Goal: Task Accomplishment & Management: Use online tool/utility

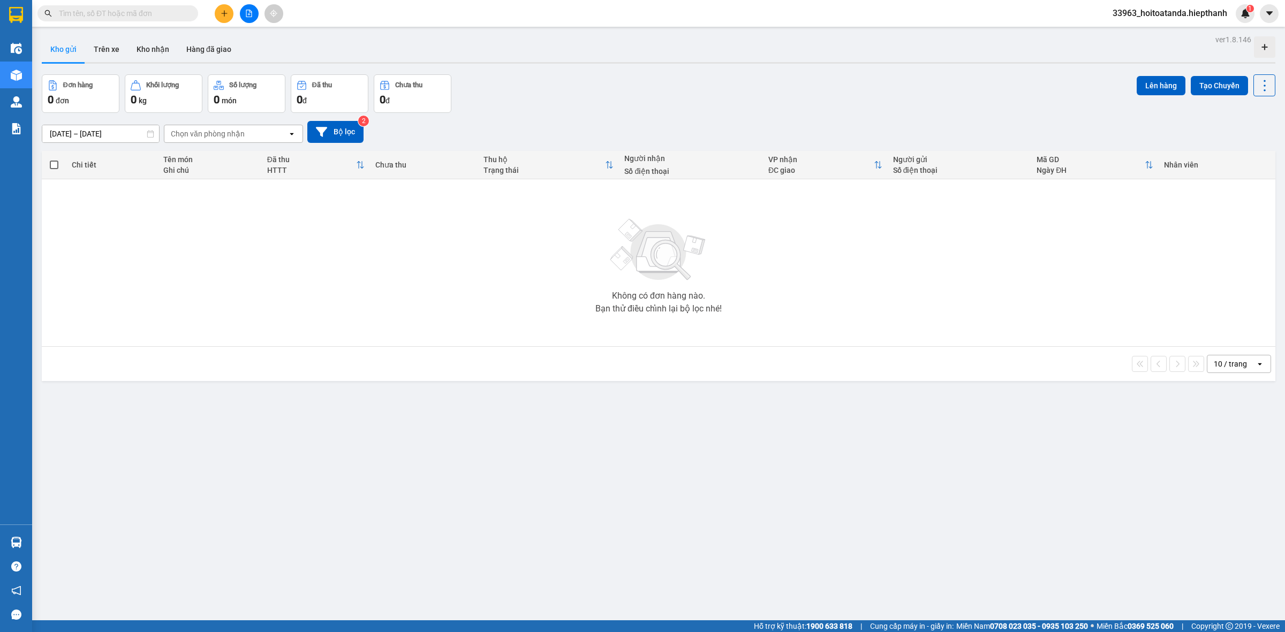
click at [251, 5] on button at bounding box center [249, 13] width 19 height 19
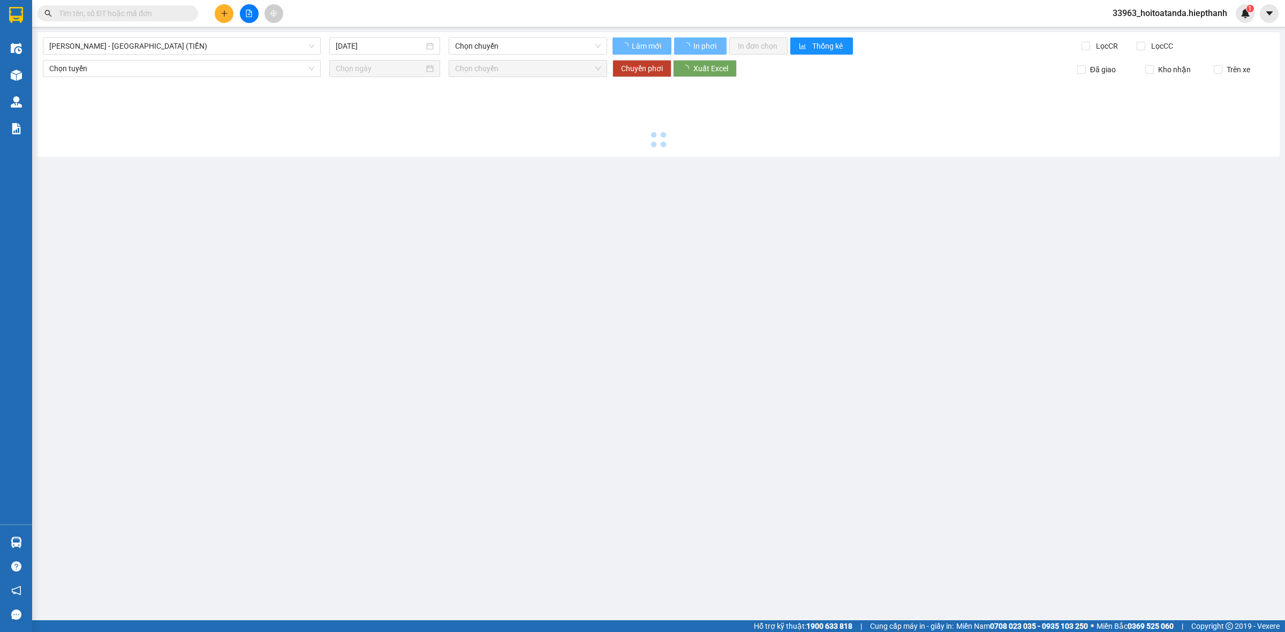
type input "[DATE]"
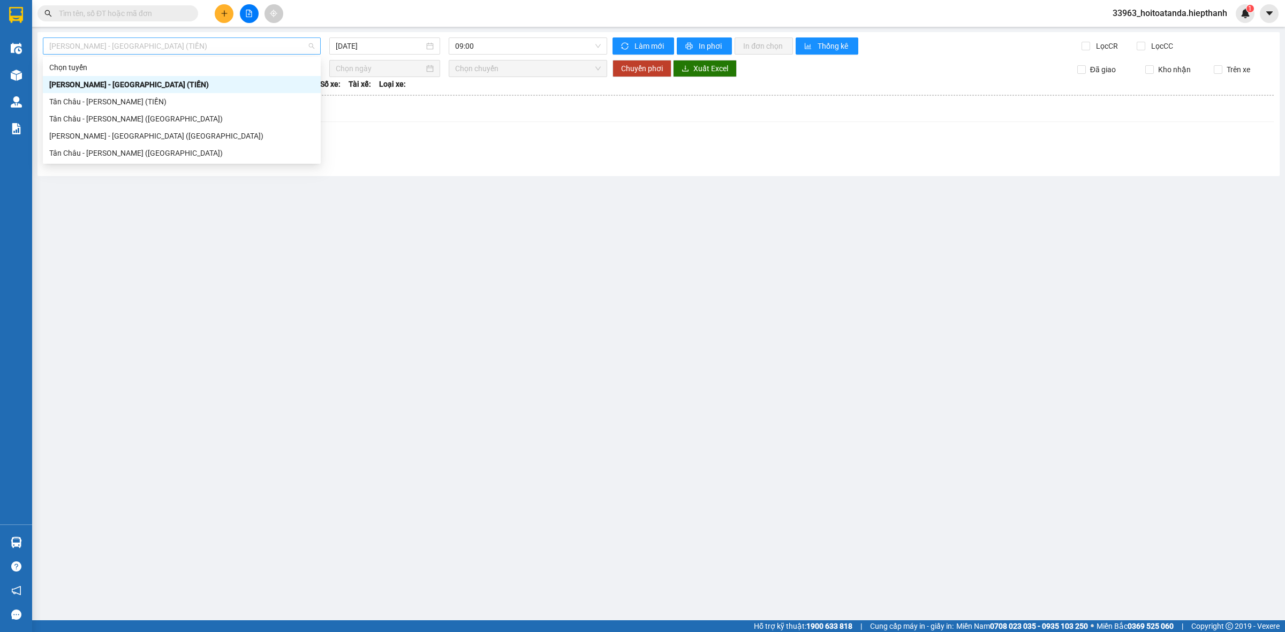
click at [258, 47] on span "[PERSON_NAME] - [GEOGRAPHIC_DATA] (TIỀN)" at bounding box center [181, 46] width 265 height 16
click at [208, 102] on div "Tân Châu - [PERSON_NAME] (TIỀN)" at bounding box center [181, 102] width 265 height 12
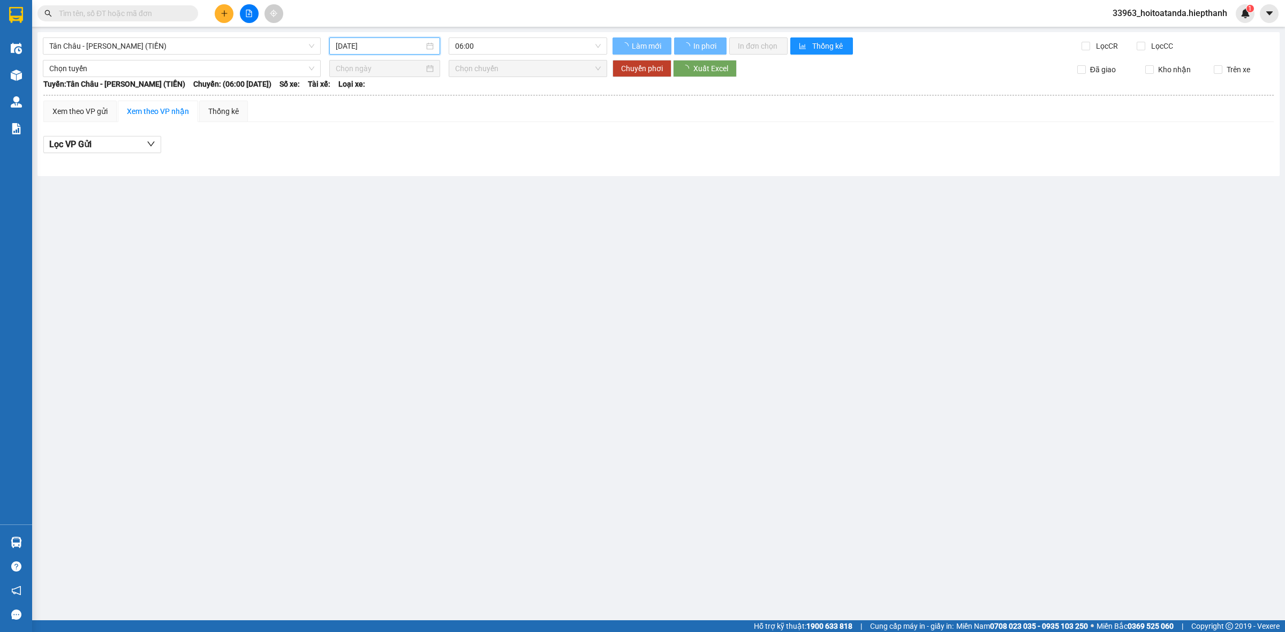
click at [374, 41] on input "[DATE]" at bounding box center [380, 46] width 88 height 12
click at [462, 124] on div "11" at bounding box center [461, 124] width 13 height 13
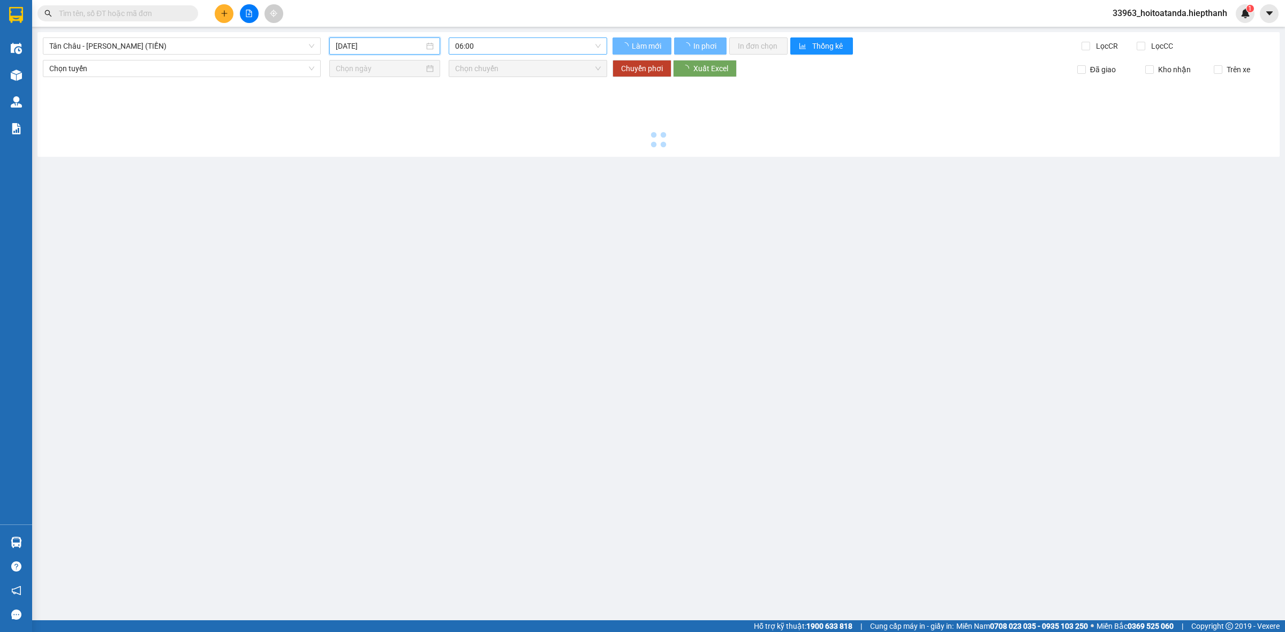
click at [508, 44] on span "06:00" at bounding box center [528, 46] width 146 height 16
type input "[DATE]"
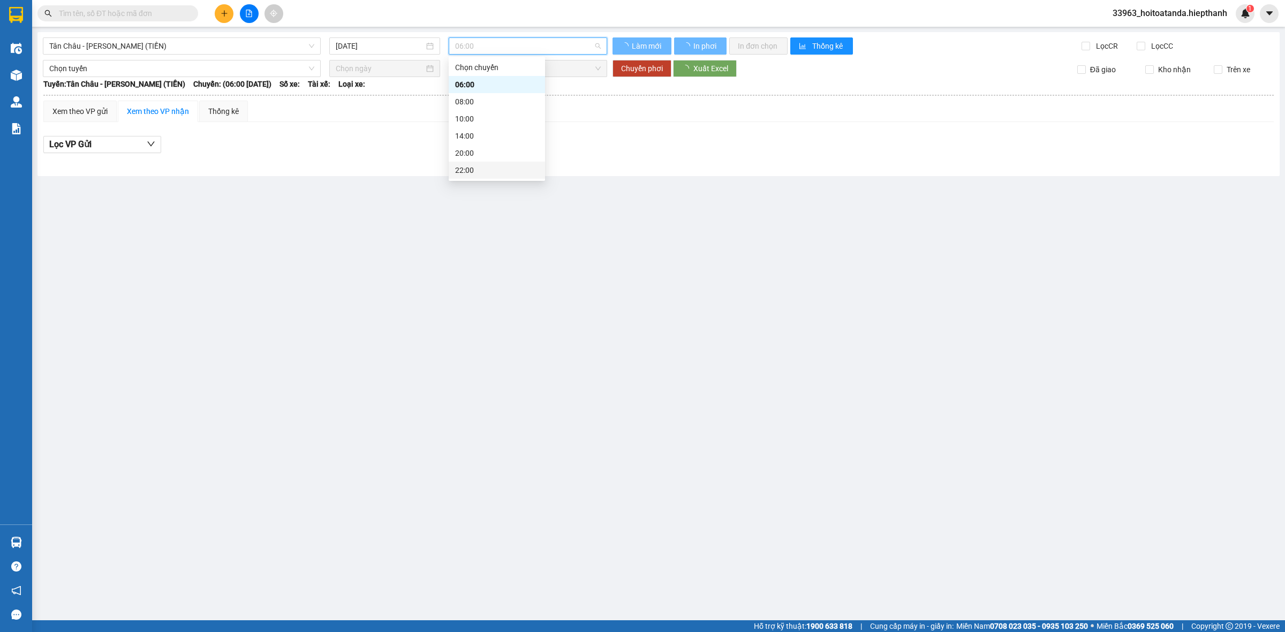
click at [477, 167] on div "22:00" at bounding box center [497, 170] width 84 height 12
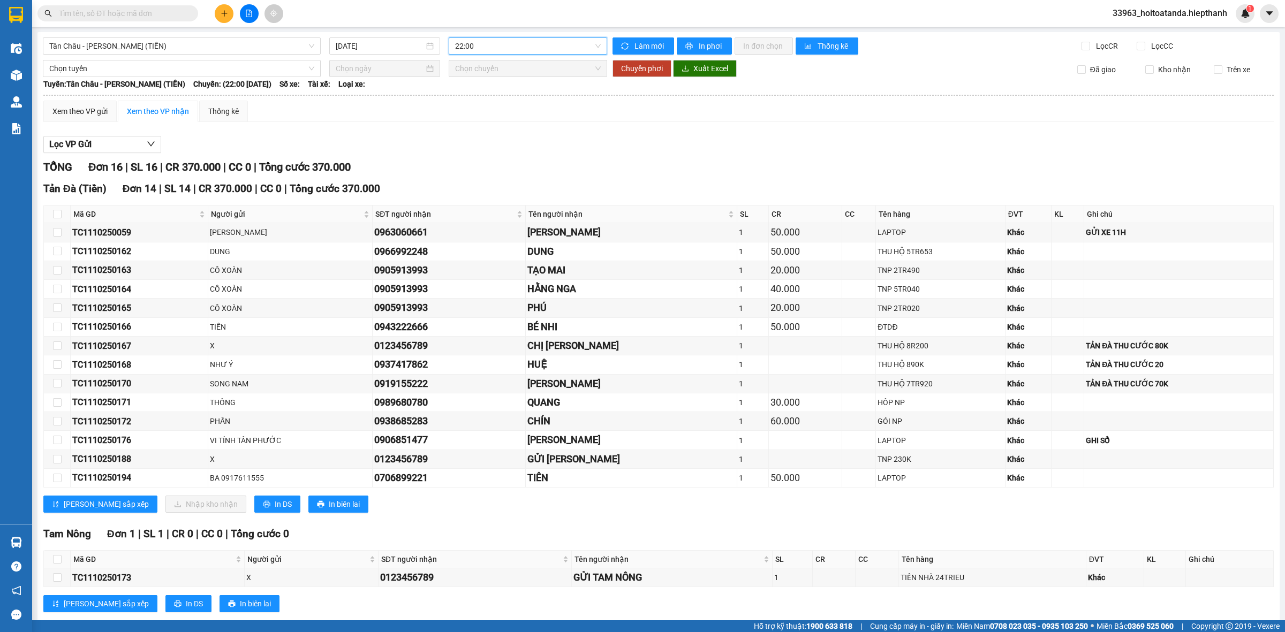
click at [862, 160] on div "TỔNG Đơn 16 | SL 16 | CR 370.000 | CC 0 | Tổng cước 370.000" at bounding box center [658, 167] width 1230 height 17
drag, startPoint x: 55, startPoint y: 327, endPoint x: 215, endPoint y: 327, distance: 160.1
click at [55, 327] on input "checkbox" at bounding box center [57, 327] width 9 height 9
checkbox input "true"
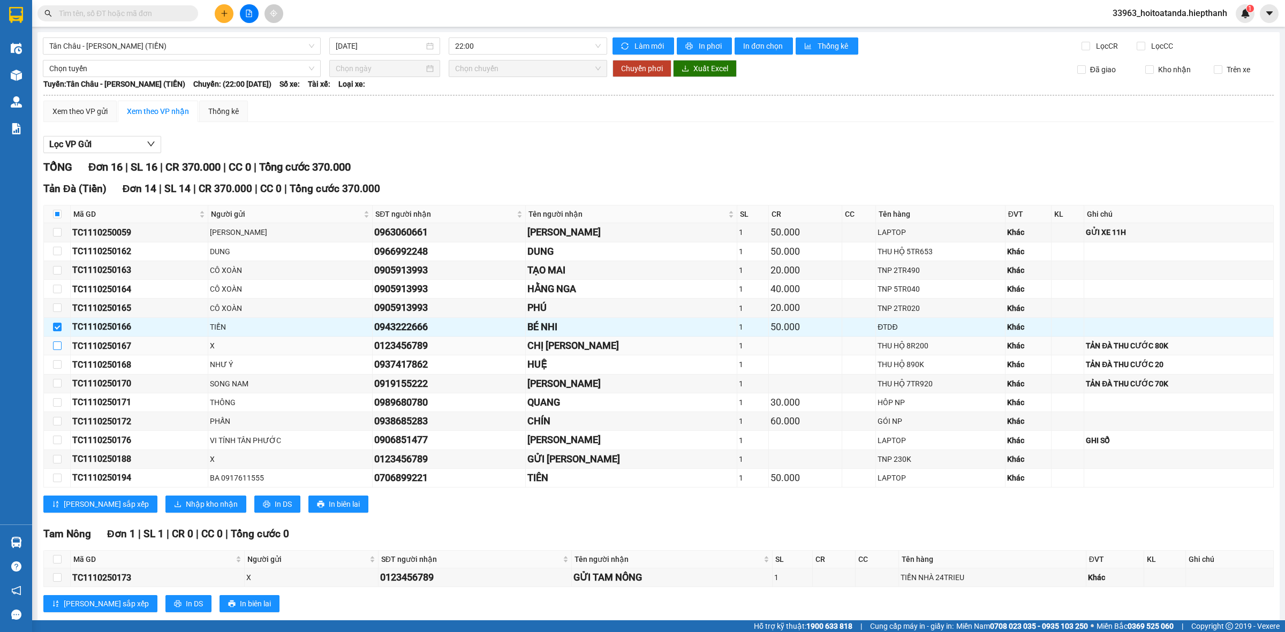
click at [59, 348] on input "checkbox" at bounding box center [57, 346] width 9 height 9
checkbox input "true"
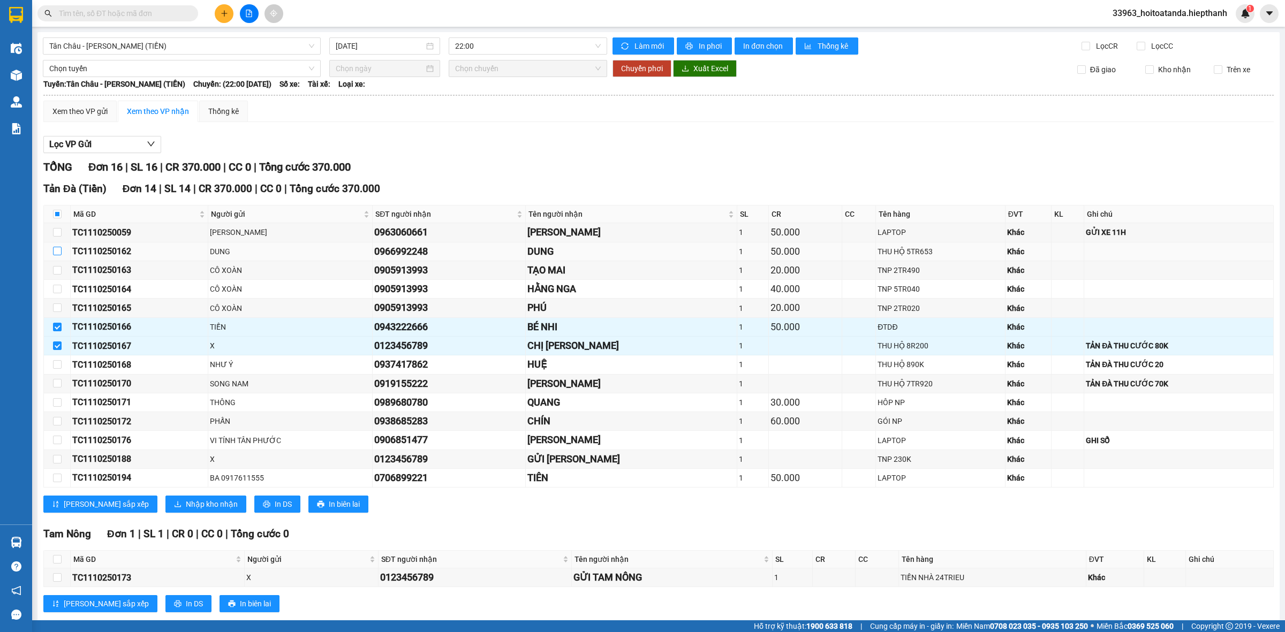
click at [55, 252] on input "checkbox" at bounding box center [57, 251] width 9 height 9
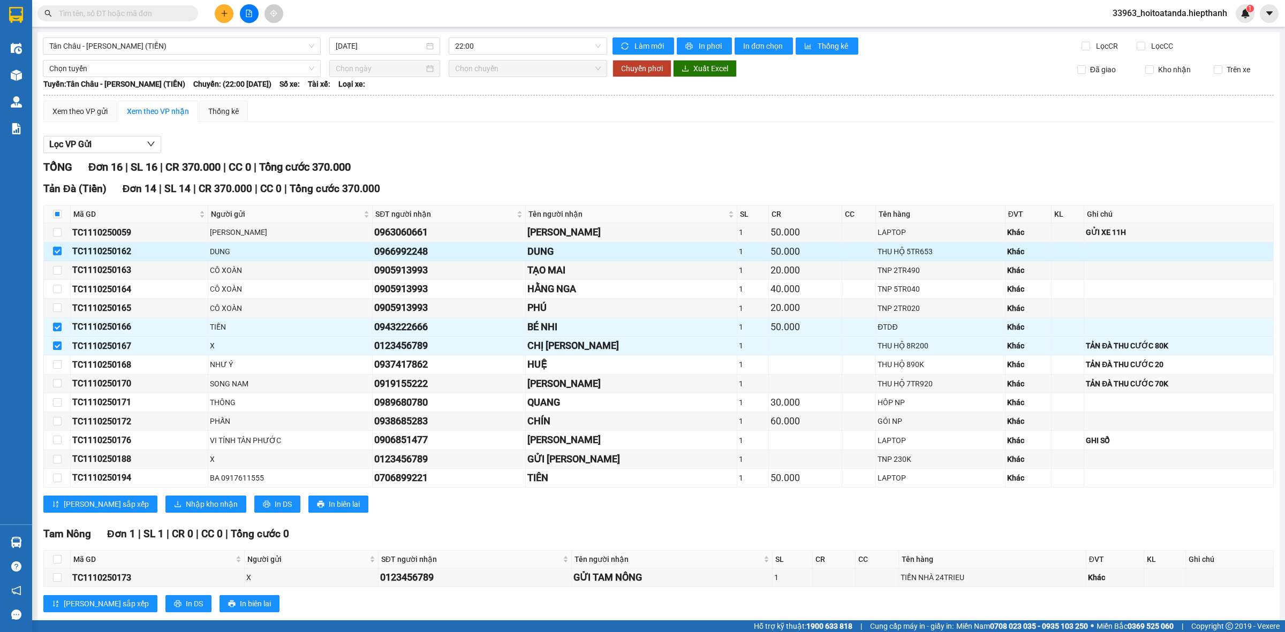
click at [55, 254] on input "checkbox" at bounding box center [57, 251] width 9 height 9
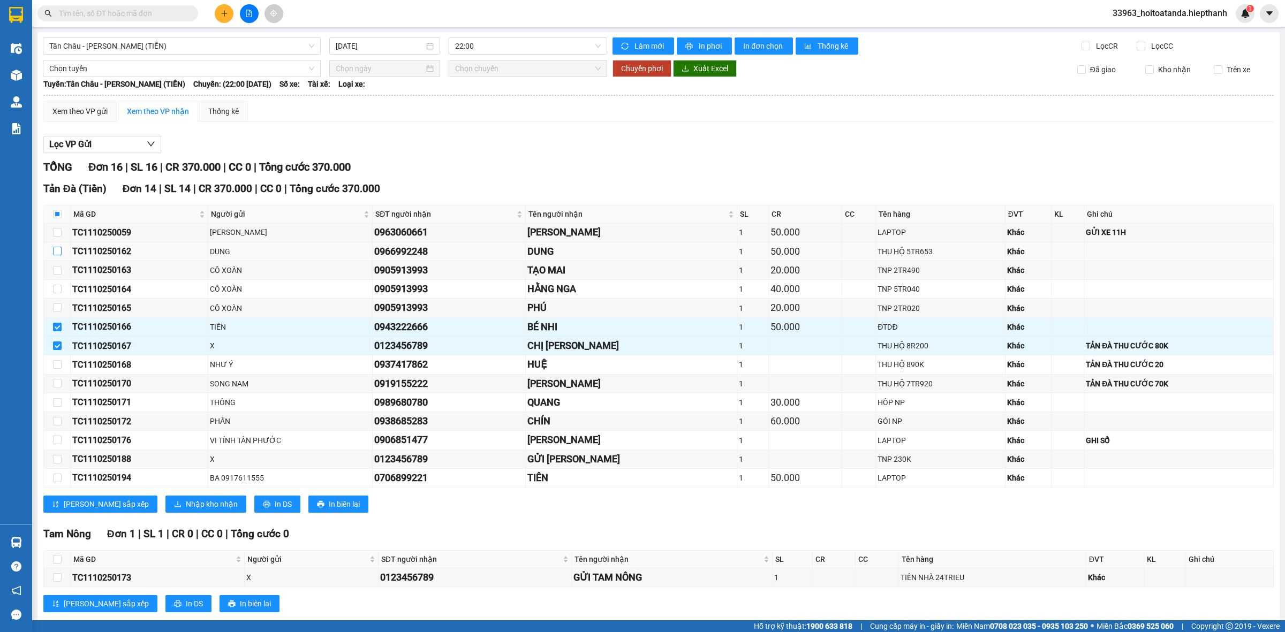
click at [55, 254] on input "checkbox" at bounding box center [57, 251] width 9 height 9
checkbox input "true"
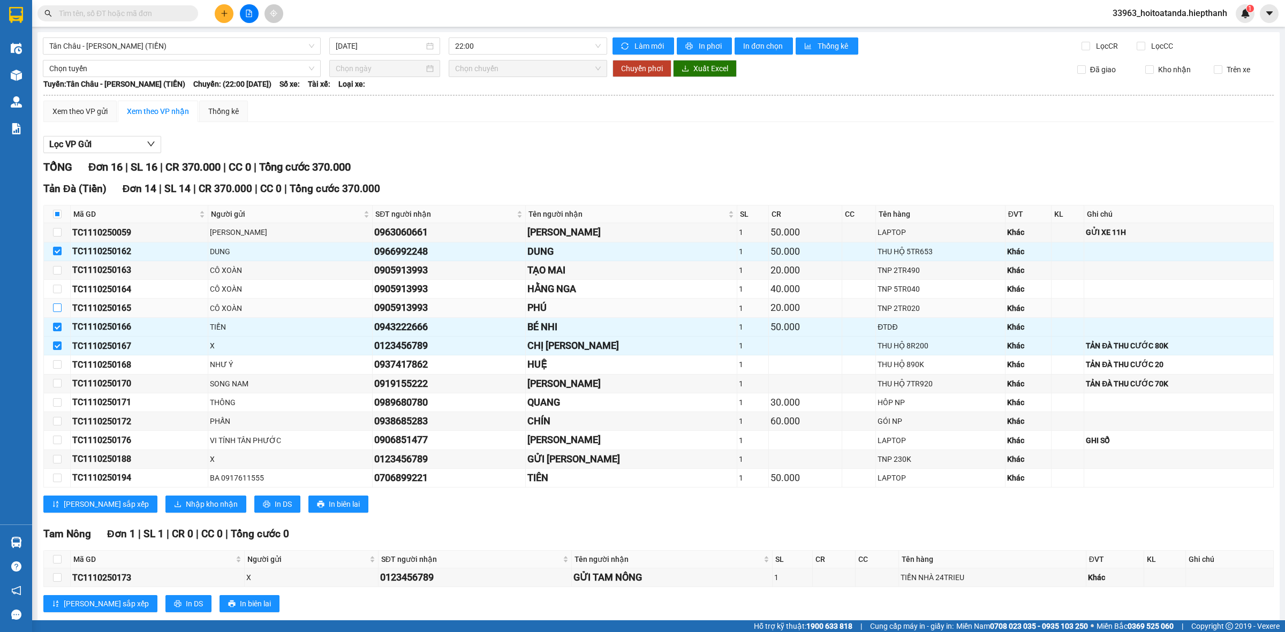
click at [59, 311] on input "checkbox" at bounding box center [57, 308] width 9 height 9
checkbox input "true"
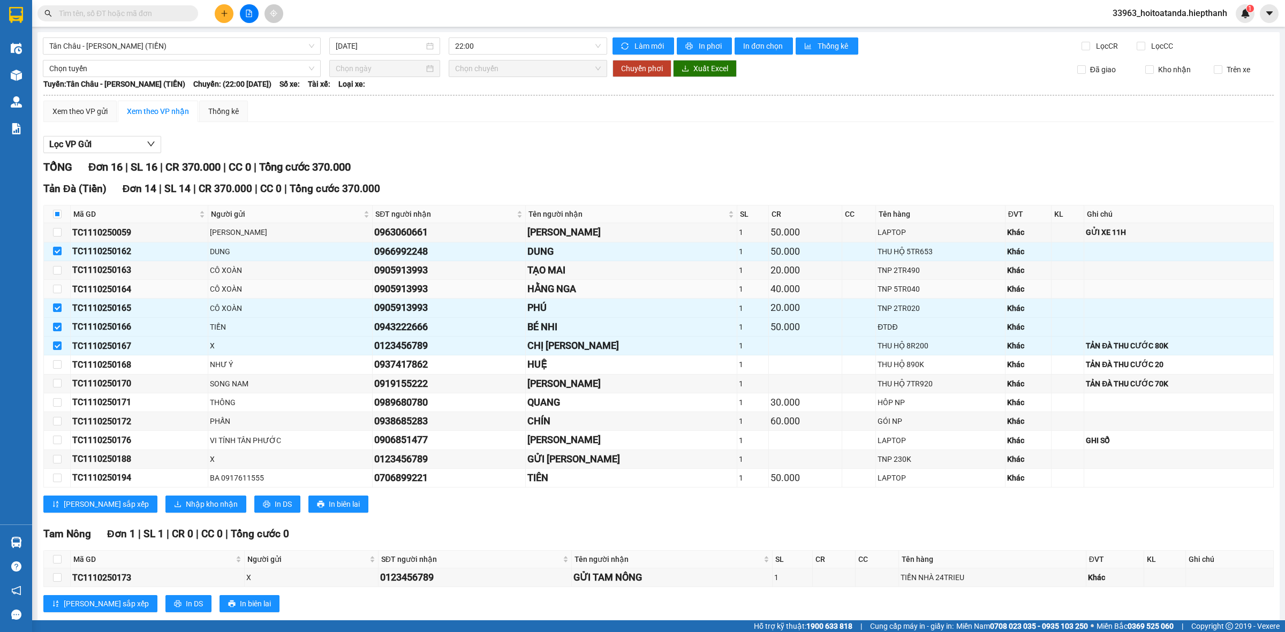
click at [365, 298] on td "CÔ XOÀN" at bounding box center [290, 289] width 164 height 19
click at [58, 291] on input "checkbox" at bounding box center [57, 289] width 9 height 9
checkbox input "true"
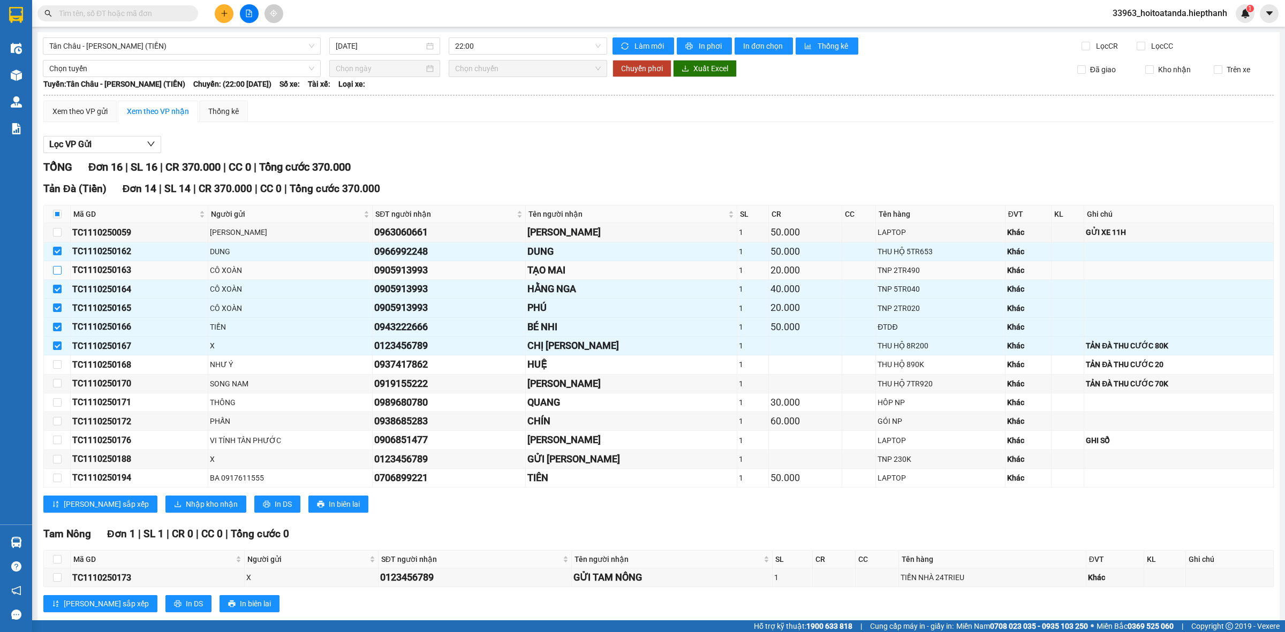
click at [57, 275] on input "checkbox" at bounding box center [57, 270] width 9 height 9
checkbox input "true"
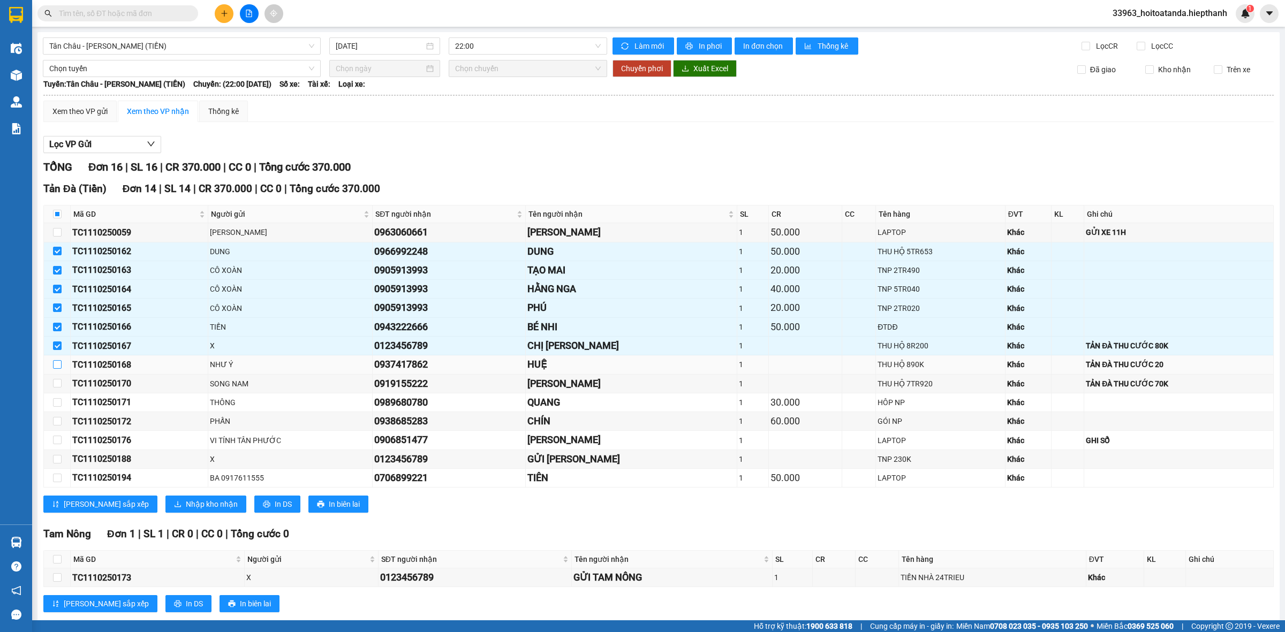
click at [59, 367] on input "checkbox" at bounding box center [57, 364] width 9 height 9
checkbox input "true"
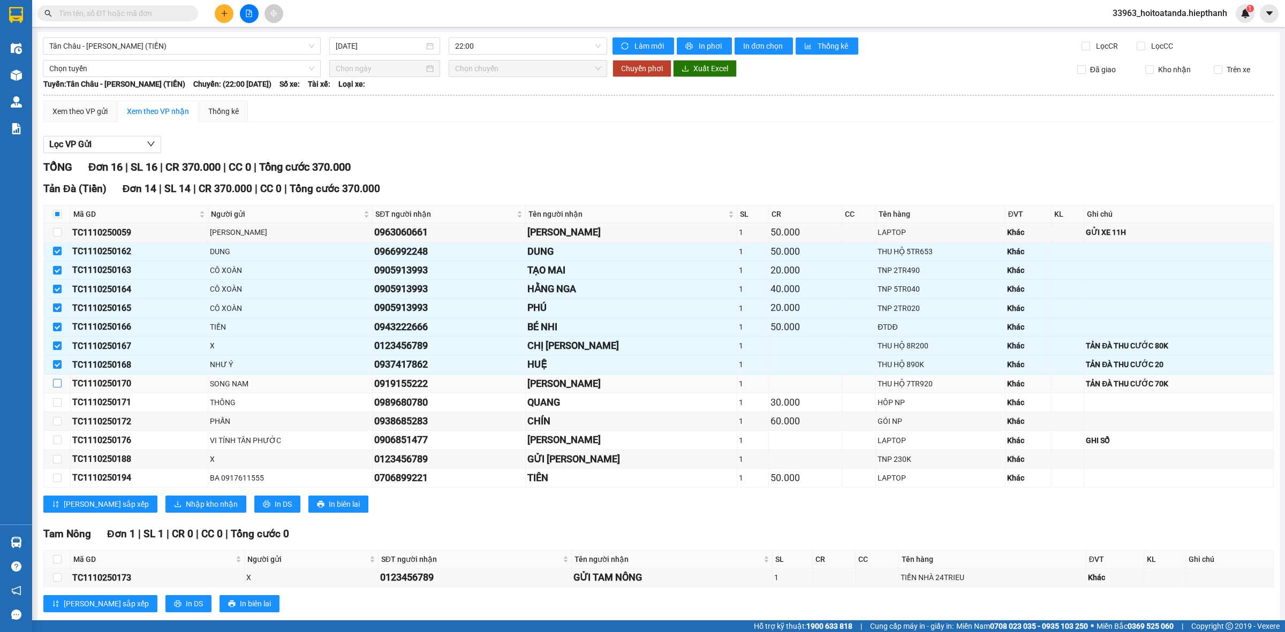
click at [59, 388] on input "checkbox" at bounding box center [57, 383] width 9 height 9
checkbox input "true"
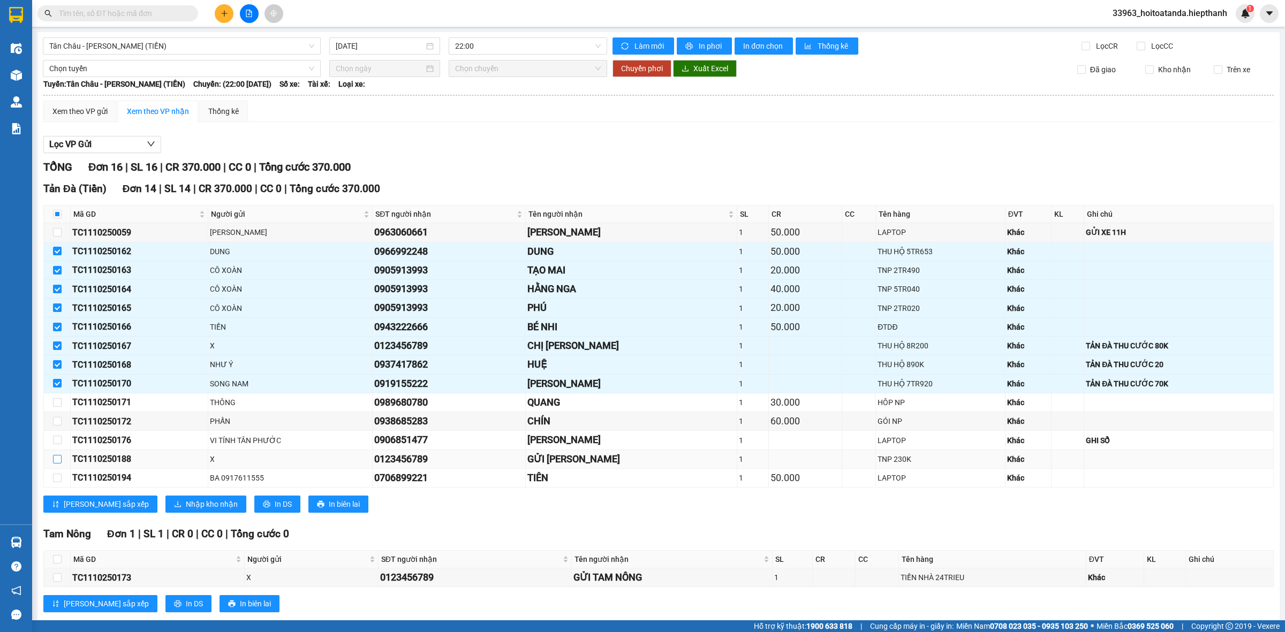
click at [57, 460] on input "checkbox" at bounding box center [57, 459] width 9 height 9
checkbox input "true"
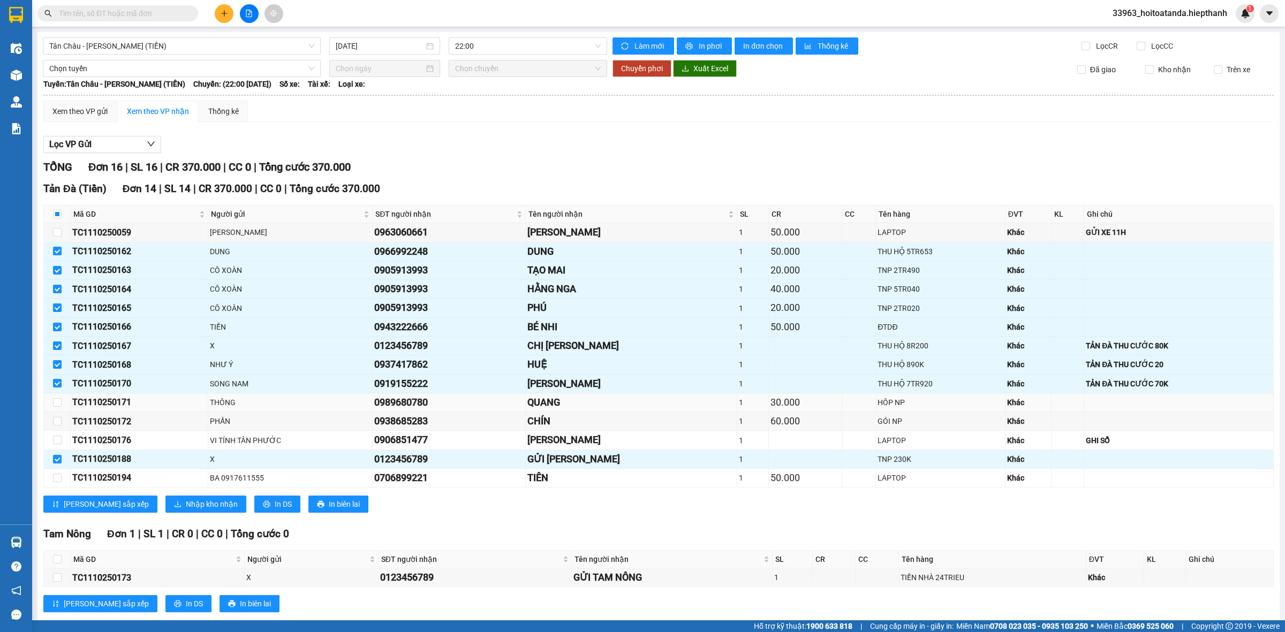
click at [293, 407] on div "THÔNG" at bounding box center [290, 403] width 161 height 12
click at [57, 407] on input "checkbox" at bounding box center [57, 402] width 9 height 9
checkbox input "true"
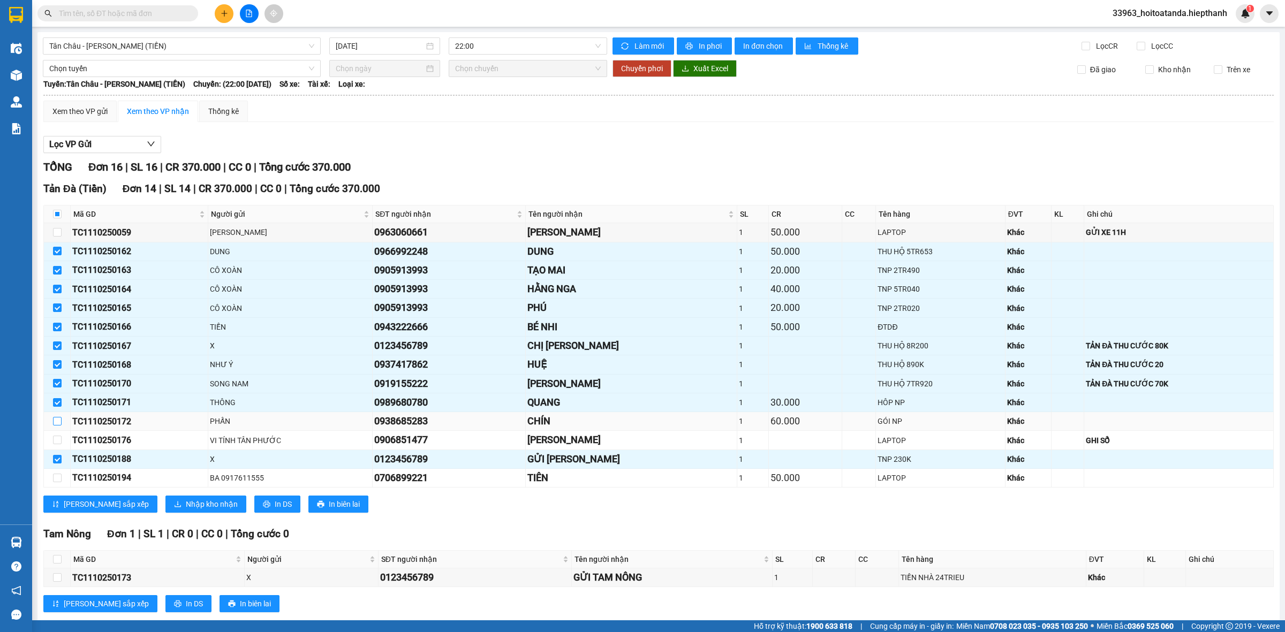
click at [60, 424] on input "checkbox" at bounding box center [57, 421] width 9 height 9
checkbox input "true"
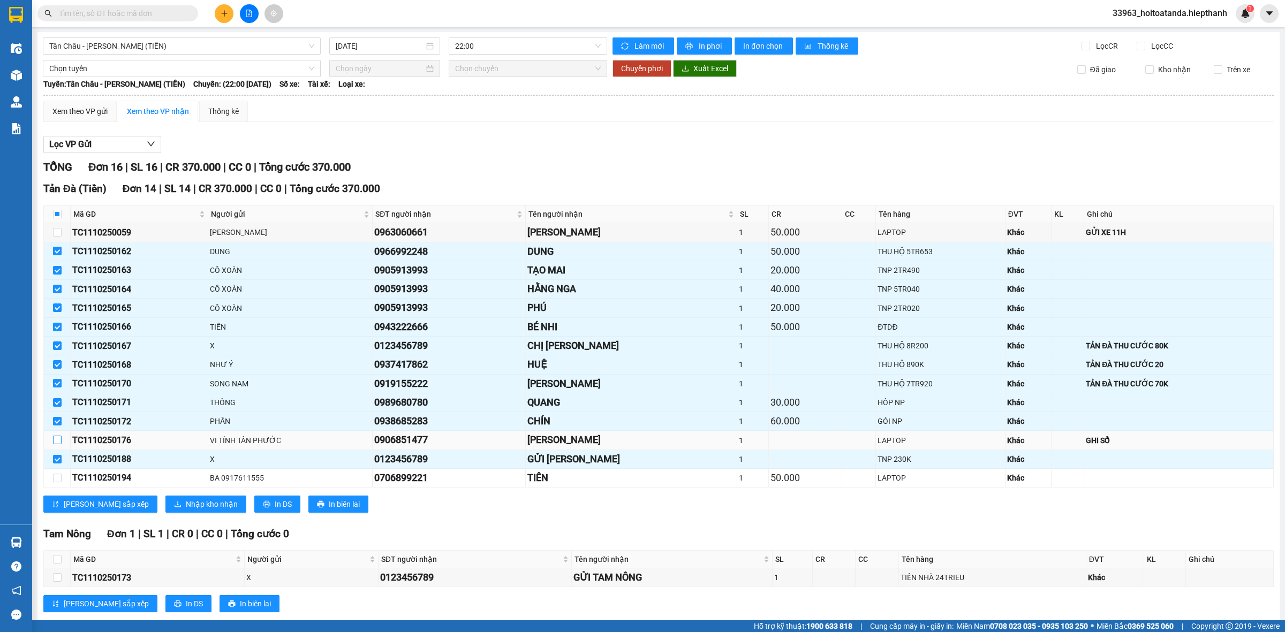
click at [55, 443] on input "checkbox" at bounding box center [57, 440] width 9 height 9
checkbox input "true"
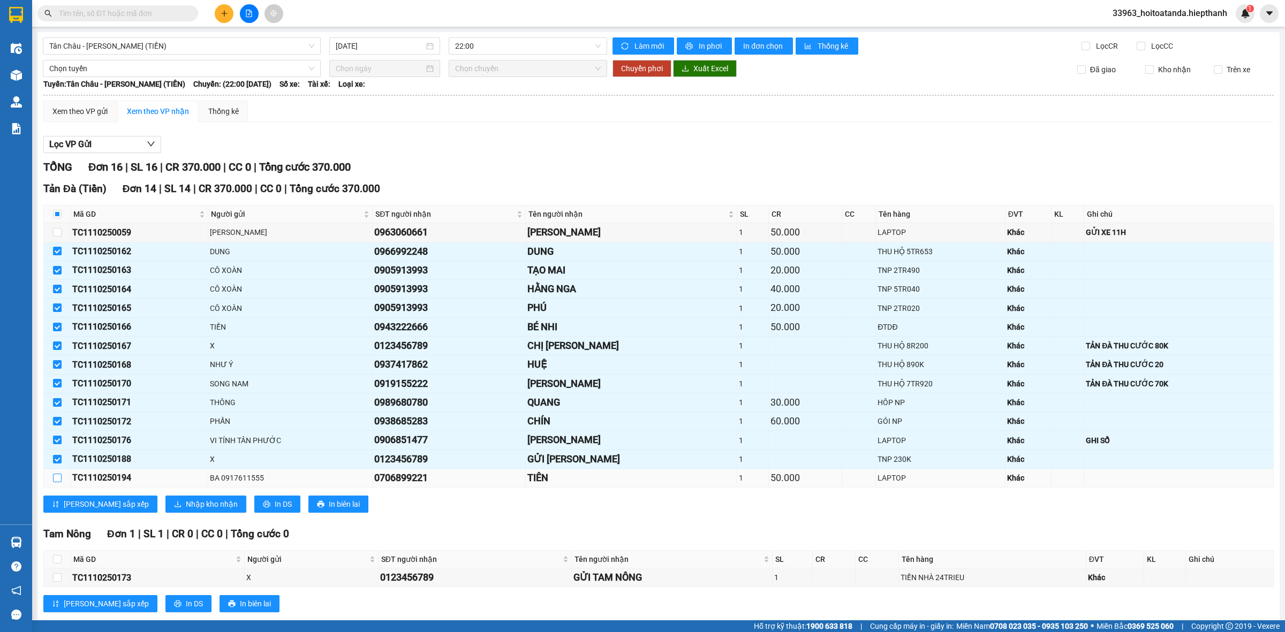
click at [58, 481] on input "checkbox" at bounding box center [57, 478] width 9 height 9
checkbox input "true"
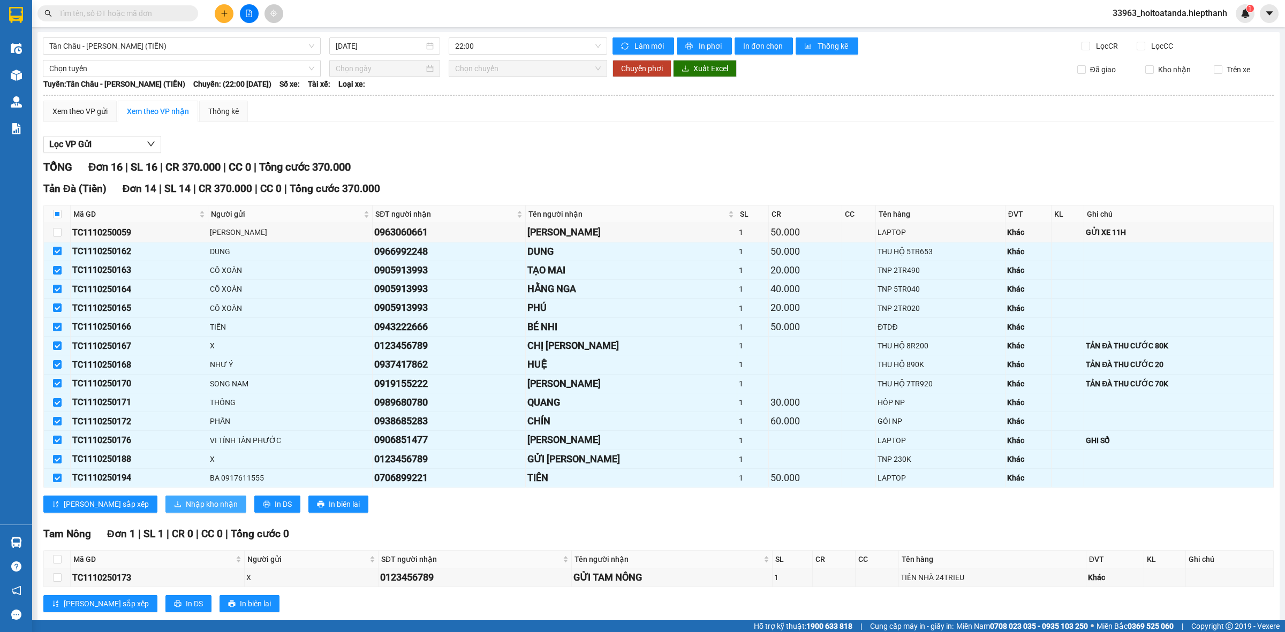
click at [186, 510] on span "Nhập kho nhận" at bounding box center [212, 504] width 52 height 12
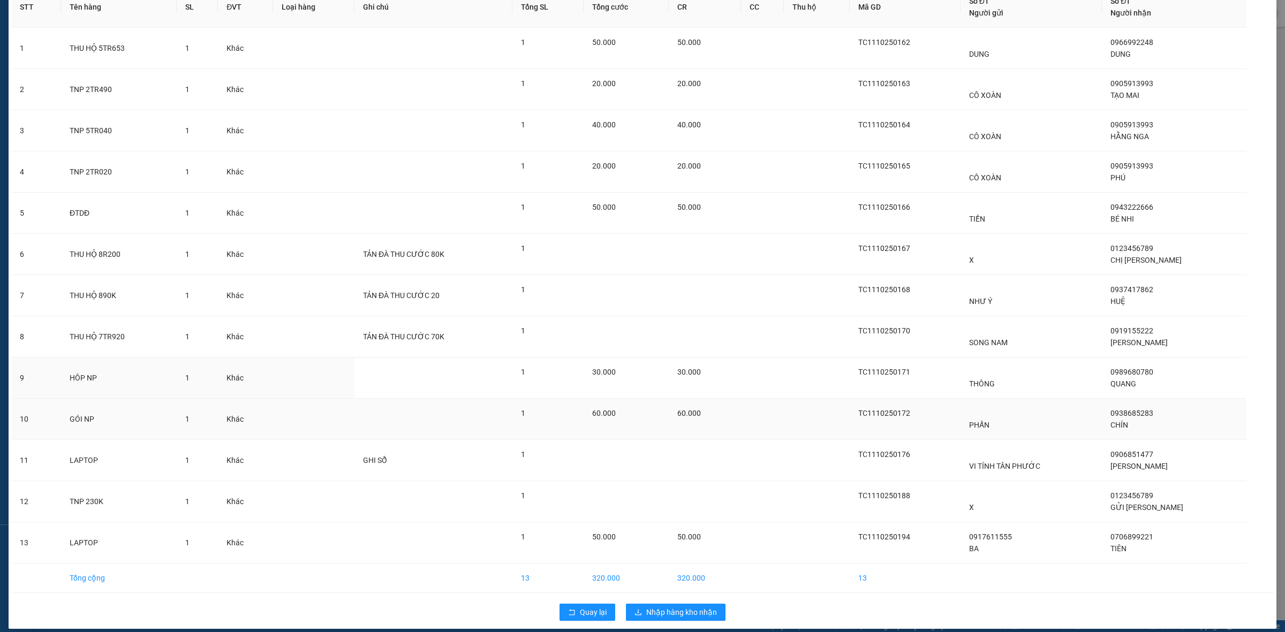
scroll to position [73, 0]
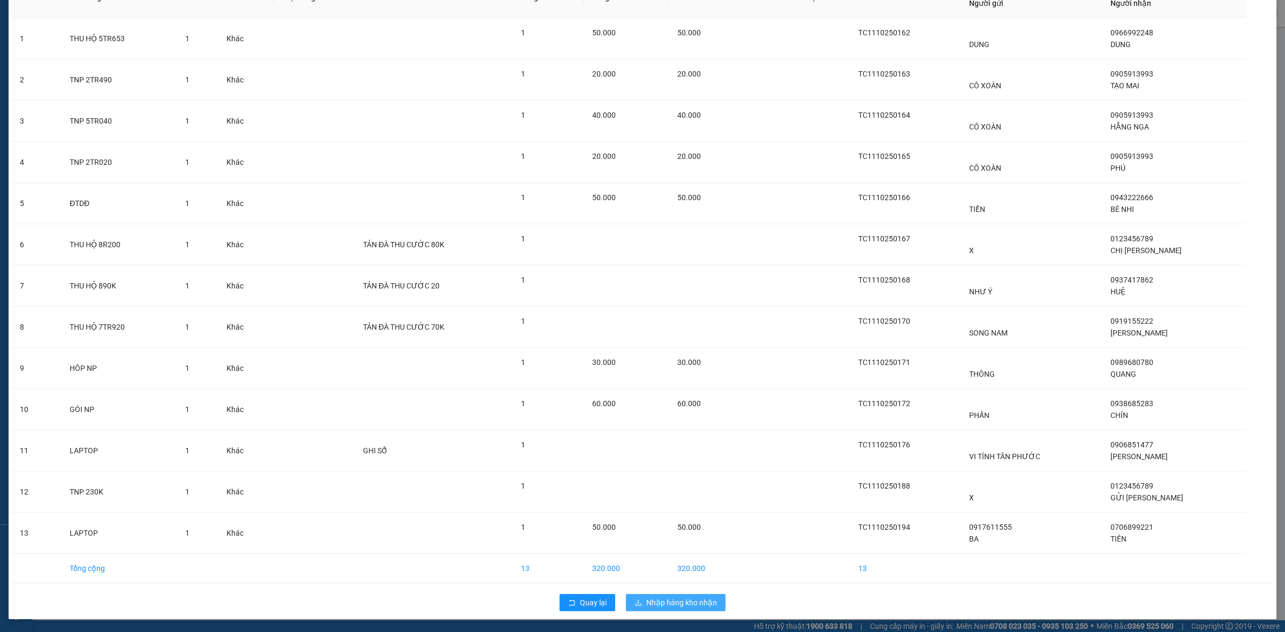
click at [678, 600] on span "Nhập hàng kho nhận" at bounding box center [681, 603] width 71 height 12
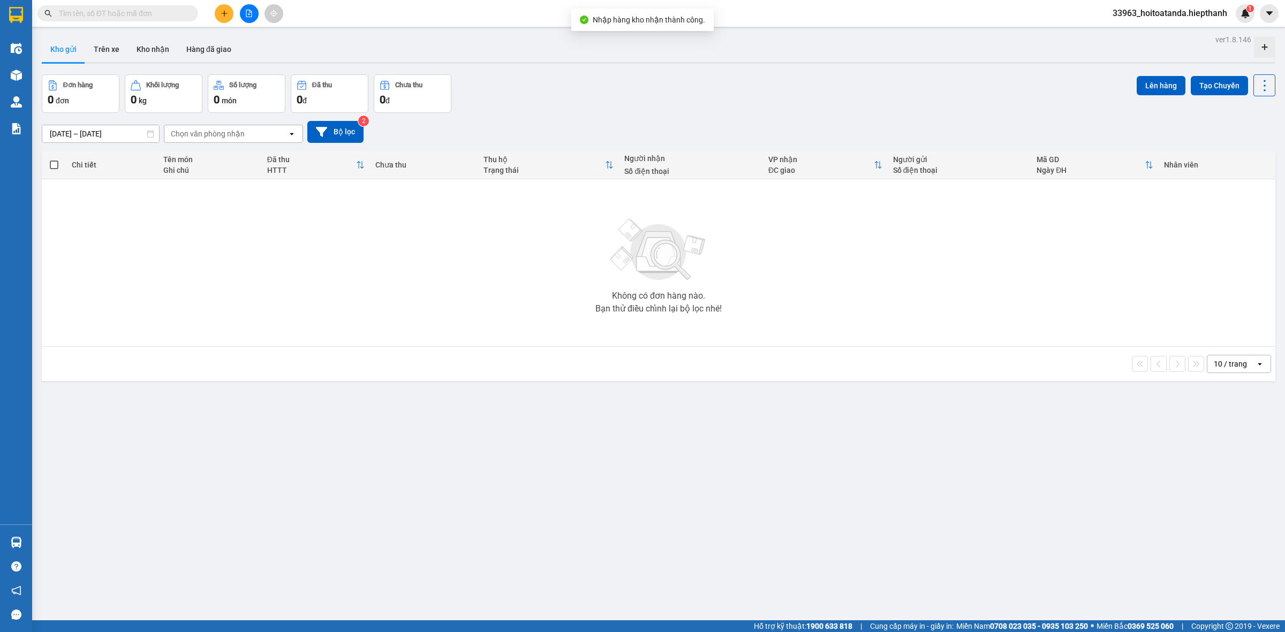
click at [761, 101] on div "Đơn hàng 0 đơn Khối lượng 0 kg Số lượng 0 món Đã thu 0 đ Chưa thu 0 đ Lên hàng …" at bounding box center [659, 93] width 1234 height 39
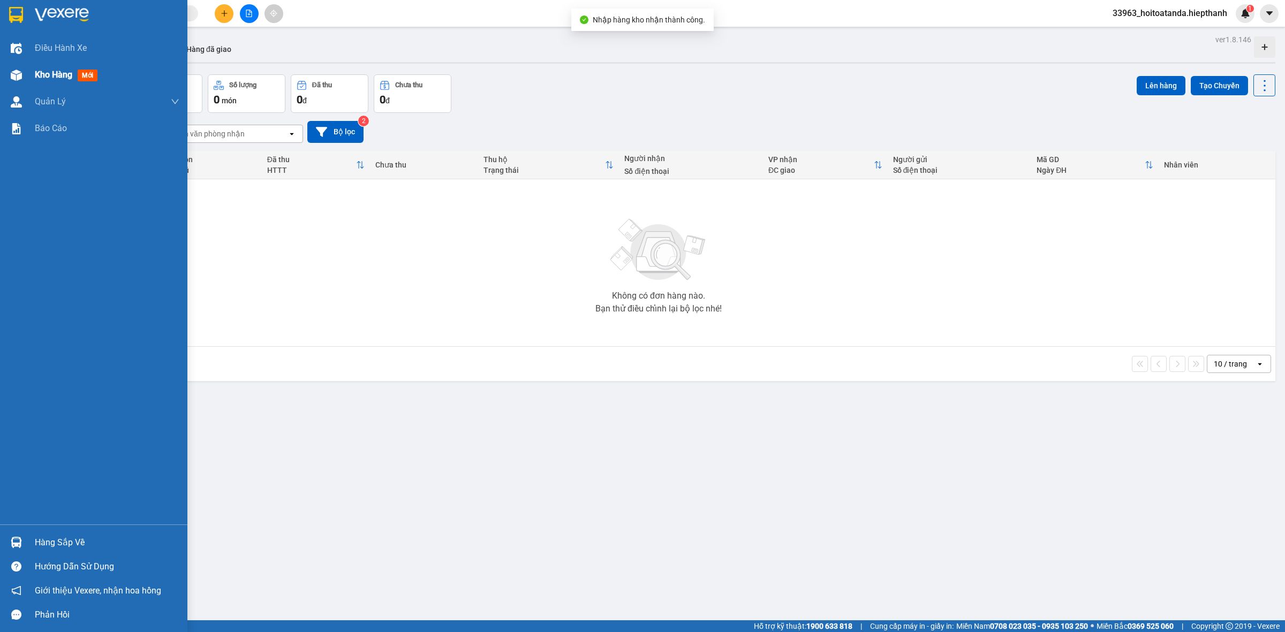
click at [34, 70] on div "Kho hàng mới" at bounding box center [93, 75] width 187 height 27
